Goal: Information Seeking & Learning: Learn about a topic

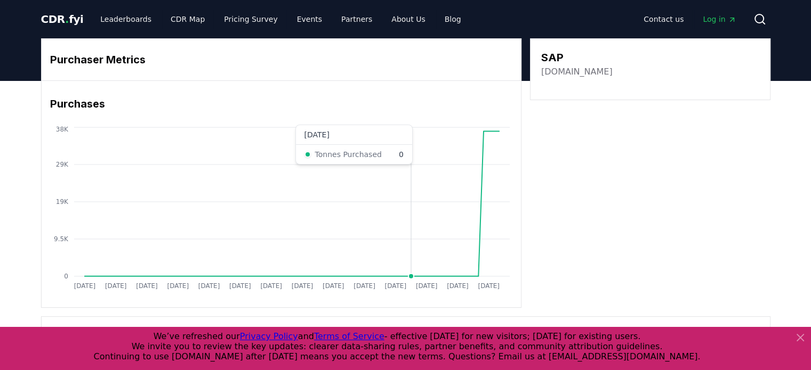
scroll to position [243, 0]
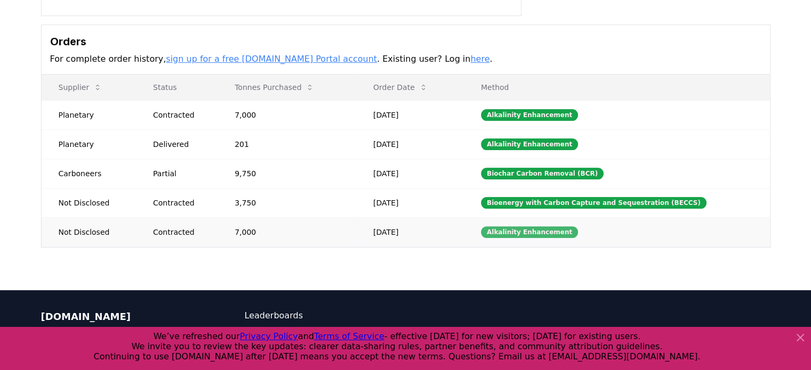
scroll to position [292, 0]
click at [496, 235] on td "Alkalinity Enhancement" at bounding box center [617, 231] width 306 height 29
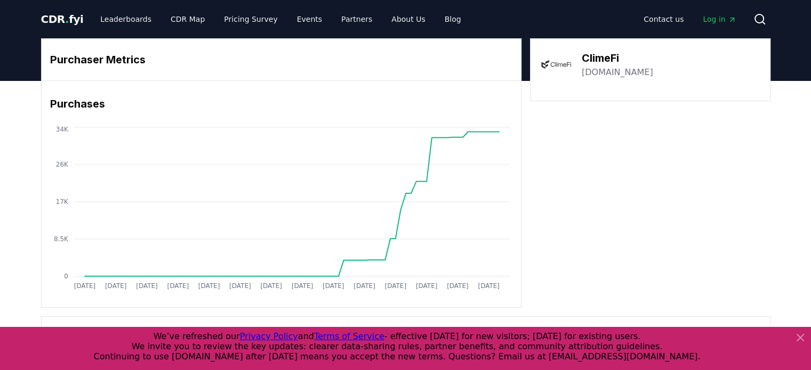
click at [593, 70] on link "climefi.com" at bounding box center [617, 72] width 71 height 13
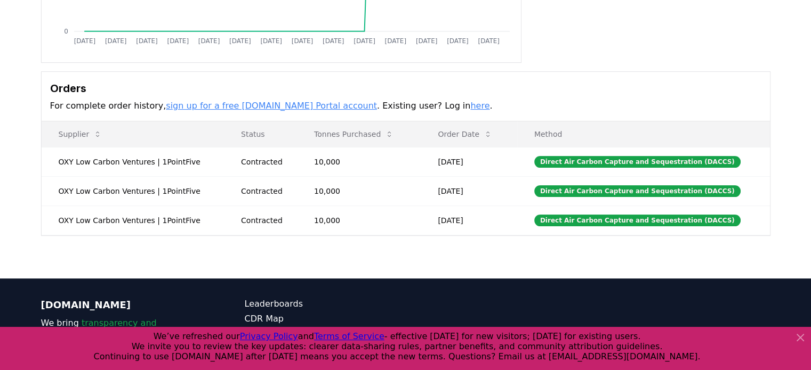
scroll to position [245, 0]
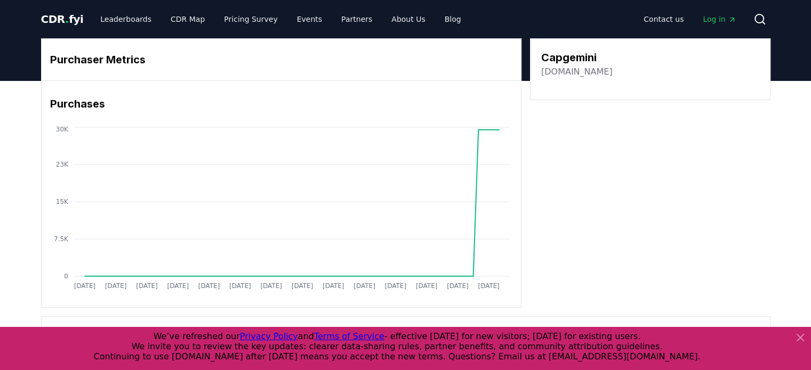
click at [570, 72] on link "capgemini.com" at bounding box center [576, 72] width 71 height 13
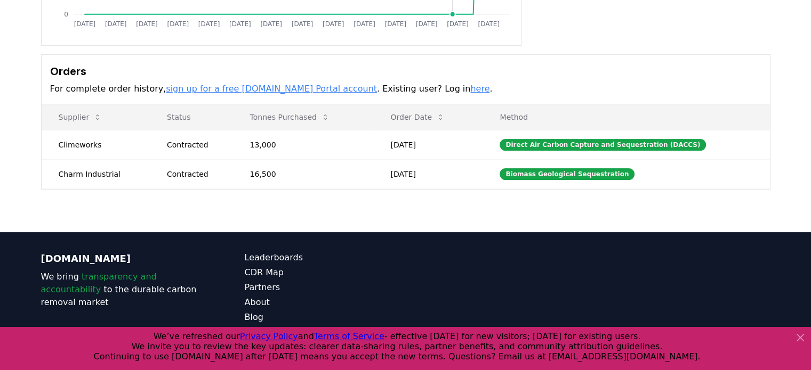
scroll to position [262, 0]
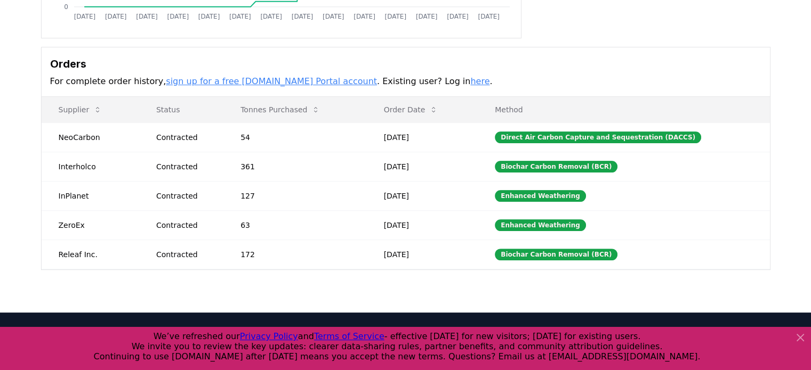
scroll to position [262, 0]
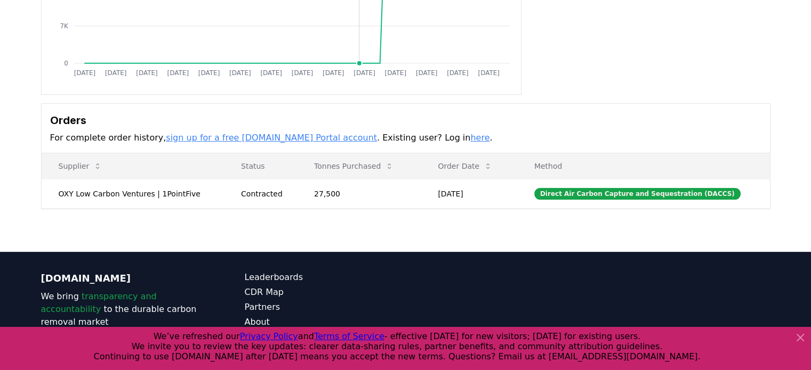
scroll to position [222, 0]
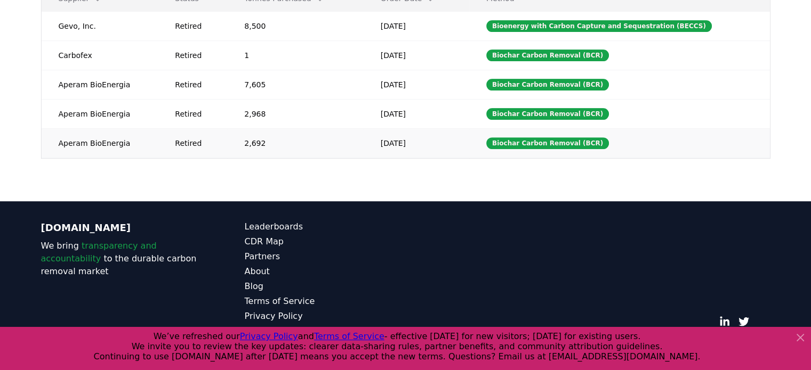
scroll to position [294, 0]
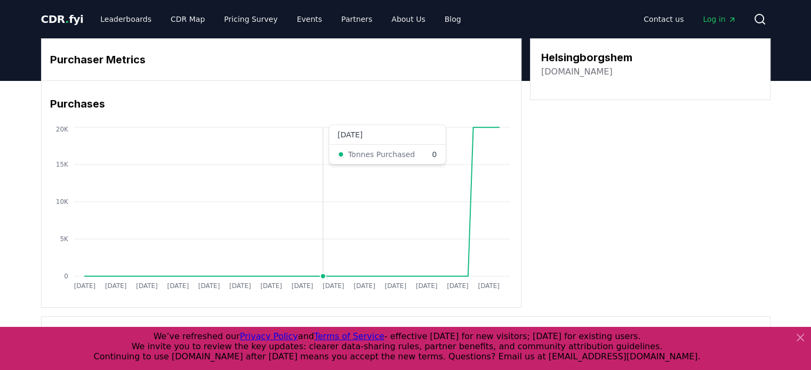
scroll to position [198, 0]
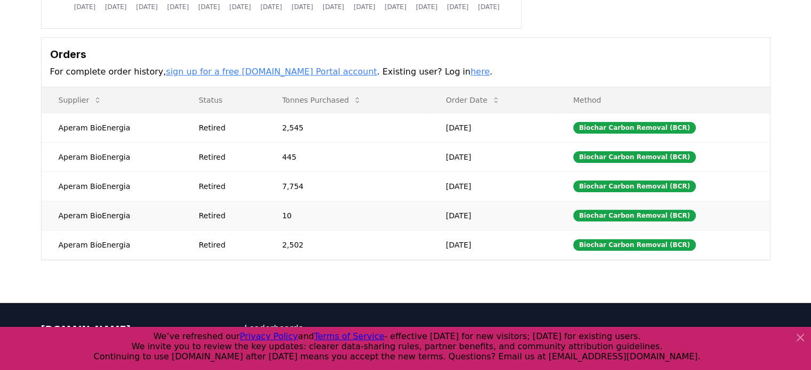
scroll to position [283, 0]
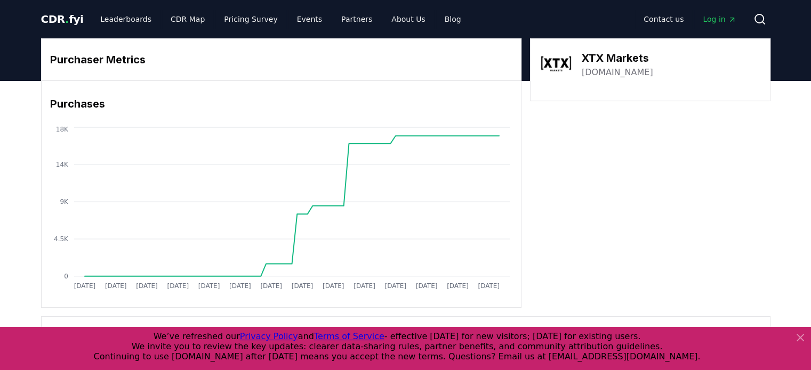
click at [605, 78] on link "xtxmarkets.com" at bounding box center [617, 72] width 71 height 13
